Goal: Task Accomplishment & Management: Manage account settings

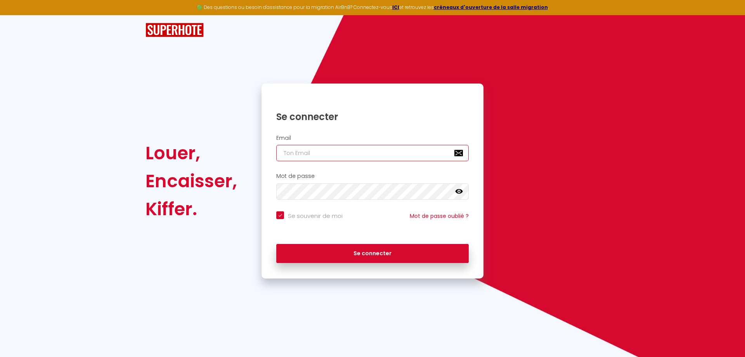
click at [363, 153] on input "email" at bounding box center [372, 153] width 193 height 16
type input "L"
checkbox input "true"
type input "LM"
checkbox input "true"
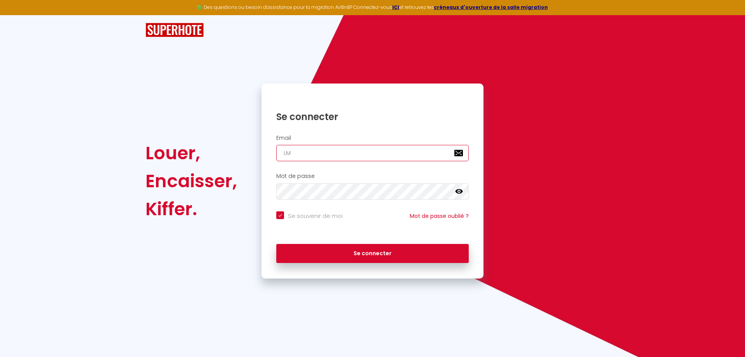
type input "LMD"
checkbox input "true"
type input "LMDI"
checkbox input "true"
type input "LMDIM"
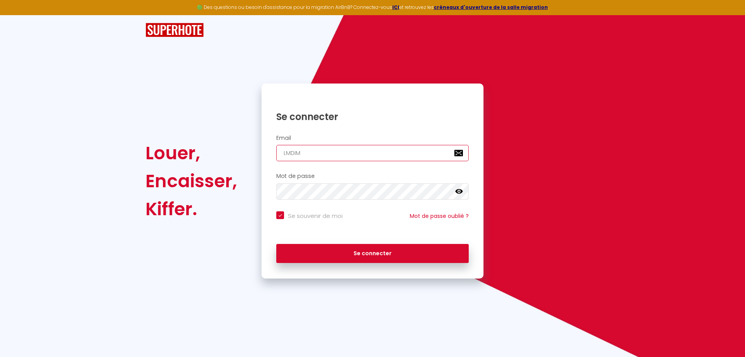
checkbox input "true"
type input "LMDIMM"
checkbox input "true"
type input "LMDIMMO"
checkbox input "true"
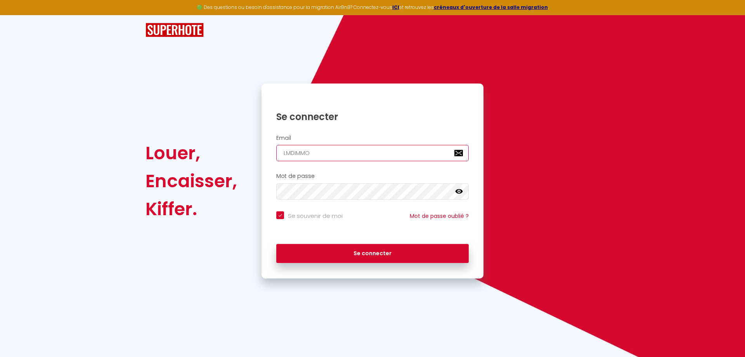
type input "LMDIMMO6"
checkbox input "true"
type input "LMDIMMO66"
checkbox input "true"
type input "LMDIMMO66@"
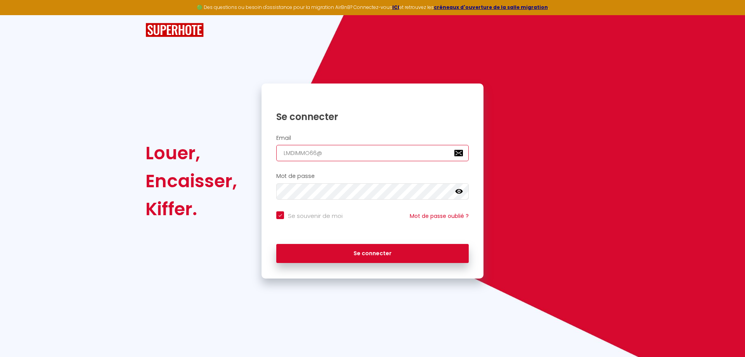
checkbox input "true"
type input "LMDIMMO66@G"
checkbox input "true"
type input "LMDIMMO66@GM"
checkbox input "true"
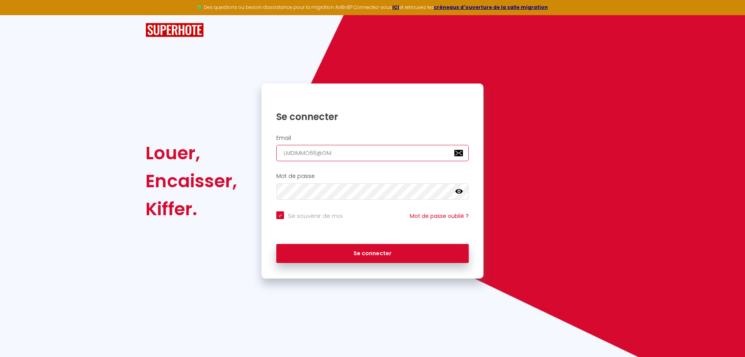
type input "LMDIMMO66@GMA"
checkbox input "true"
type input "LMDIMMO66@GMAI"
checkbox input "true"
type input "[EMAIL_ADDRESS]"
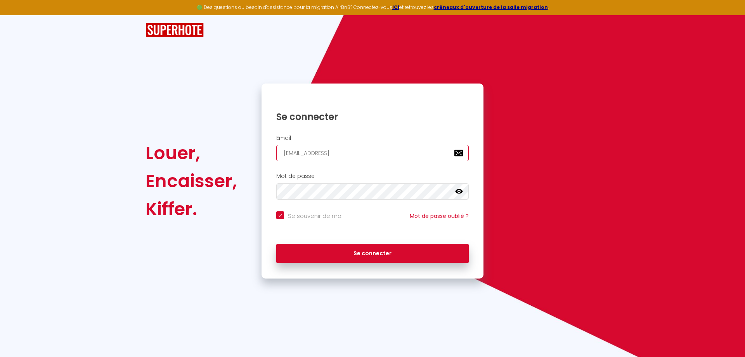
checkbox input "true"
type input "[EMAIL_ADDRESS]."
checkbox input "true"
type input "LMDIMMO66@GMAIL.C"
checkbox input "true"
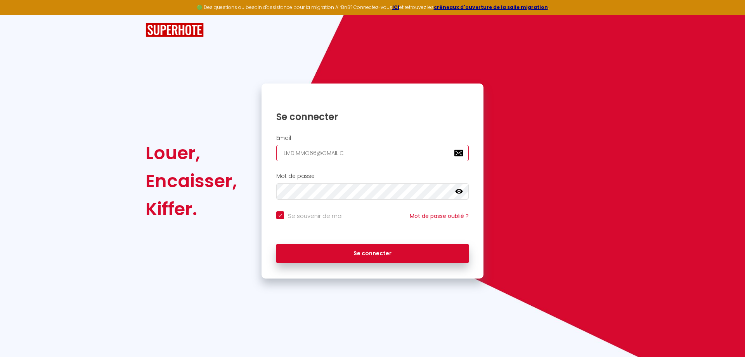
type input "[EMAIL_ADDRESS][DOMAIN_NAME]"
checkbox input "true"
type input "[EMAIL_ADDRESS][DOMAIN_NAME]"
checkbox input "true"
type input "[EMAIL_ADDRESS][DOMAIN_NAME]"
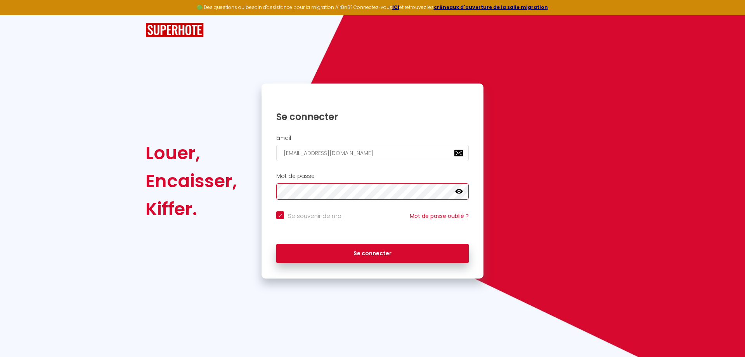
click at [276, 244] on button "Se connecter" at bounding box center [372, 253] width 193 height 19
checkbox input "true"
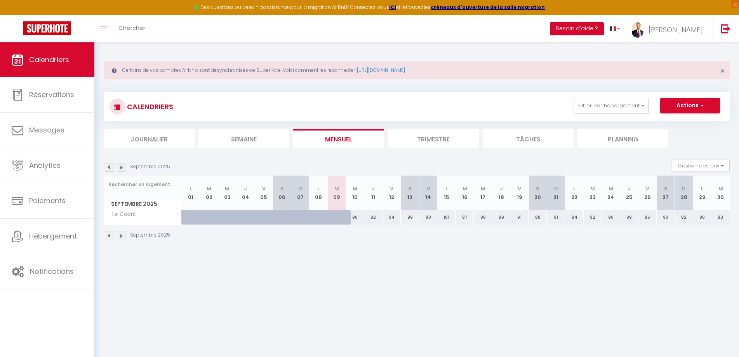
click at [604, 29] on button "Besoin d'aide ?" at bounding box center [577, 28] width 54 height 13
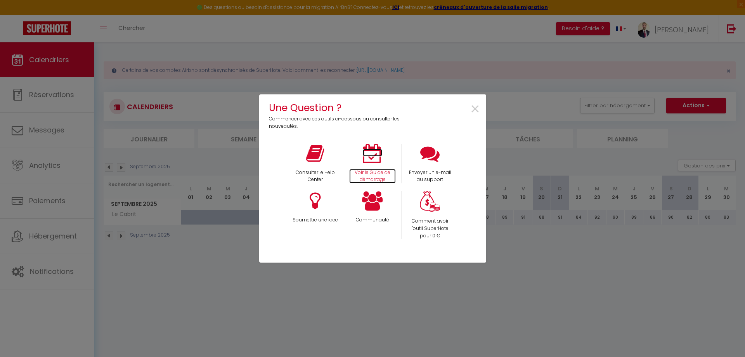
click at [374, 159] on icon at bounding box center [372, 153] width 19 height 19
